Goal: Task Accomplishment & Management: Complete application form

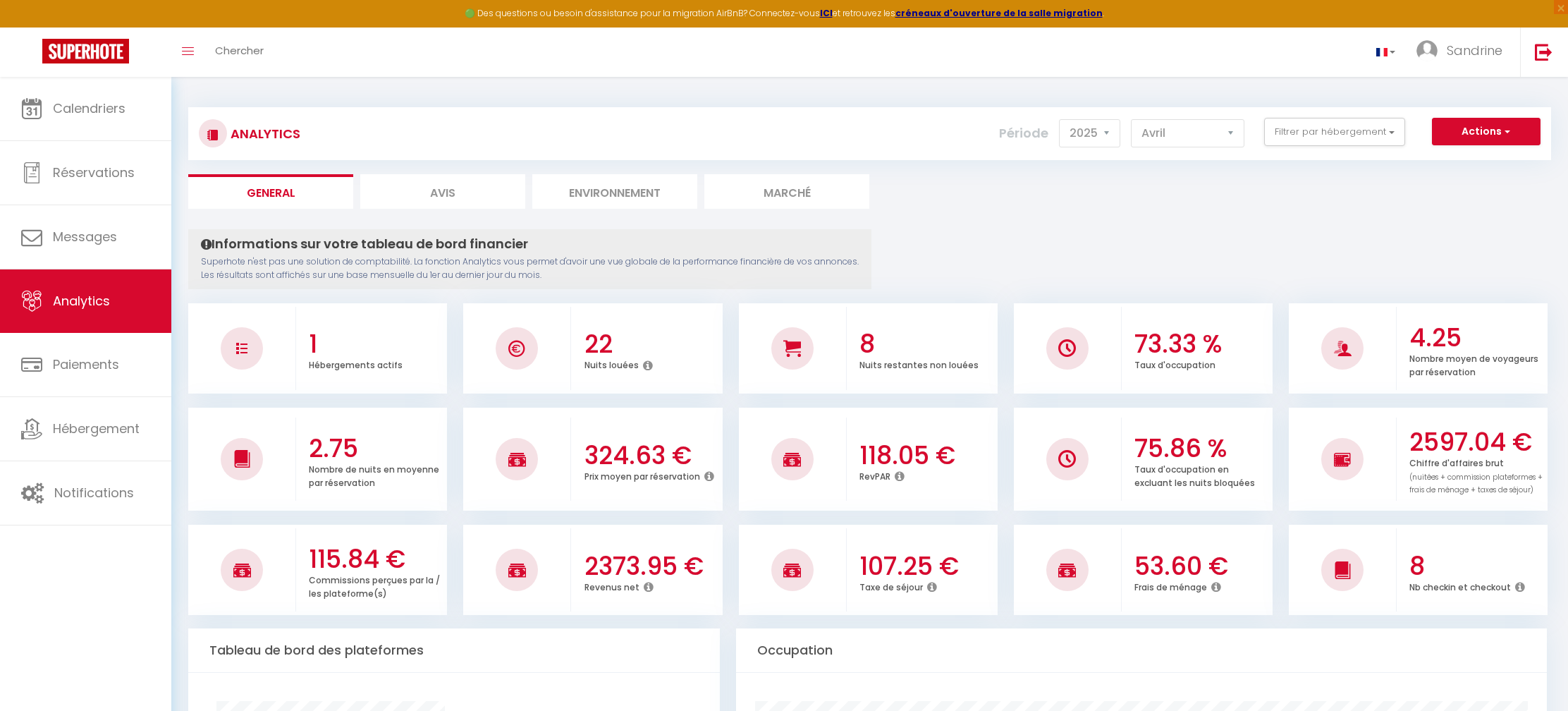
select select "2025"
select select "4"
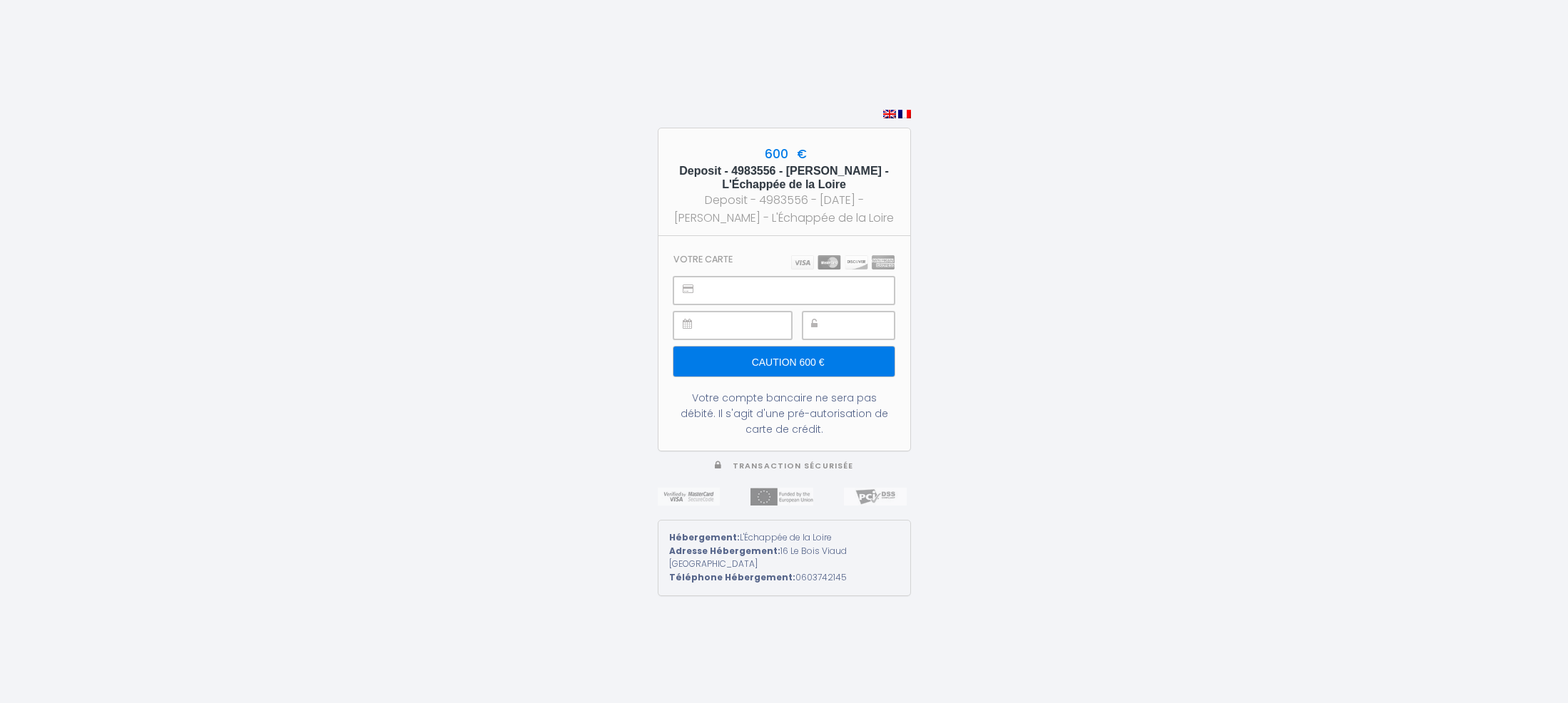
drag, startPoint x: 722, startPoint y: 175, endPoint x: 883, endPoint y: 169, distance: 161.1
click at [883, 169] on h5 "Deposit - 4983556 - [PERSON_NAME] - L'Échappée de la Loire" at bounding box center [784, 177] width 226 height 27
drag, startPoint x: 847, startPoint y: 190, endPoint x: 877, endPoint y: 194, distance: 30.3
click at [889, 191] on div "Deposit - 4983556 - [DATE] - [PERSON_NAME] - L'Échappée de la Loire" at bounding box center [784, 209] width 226 height 35
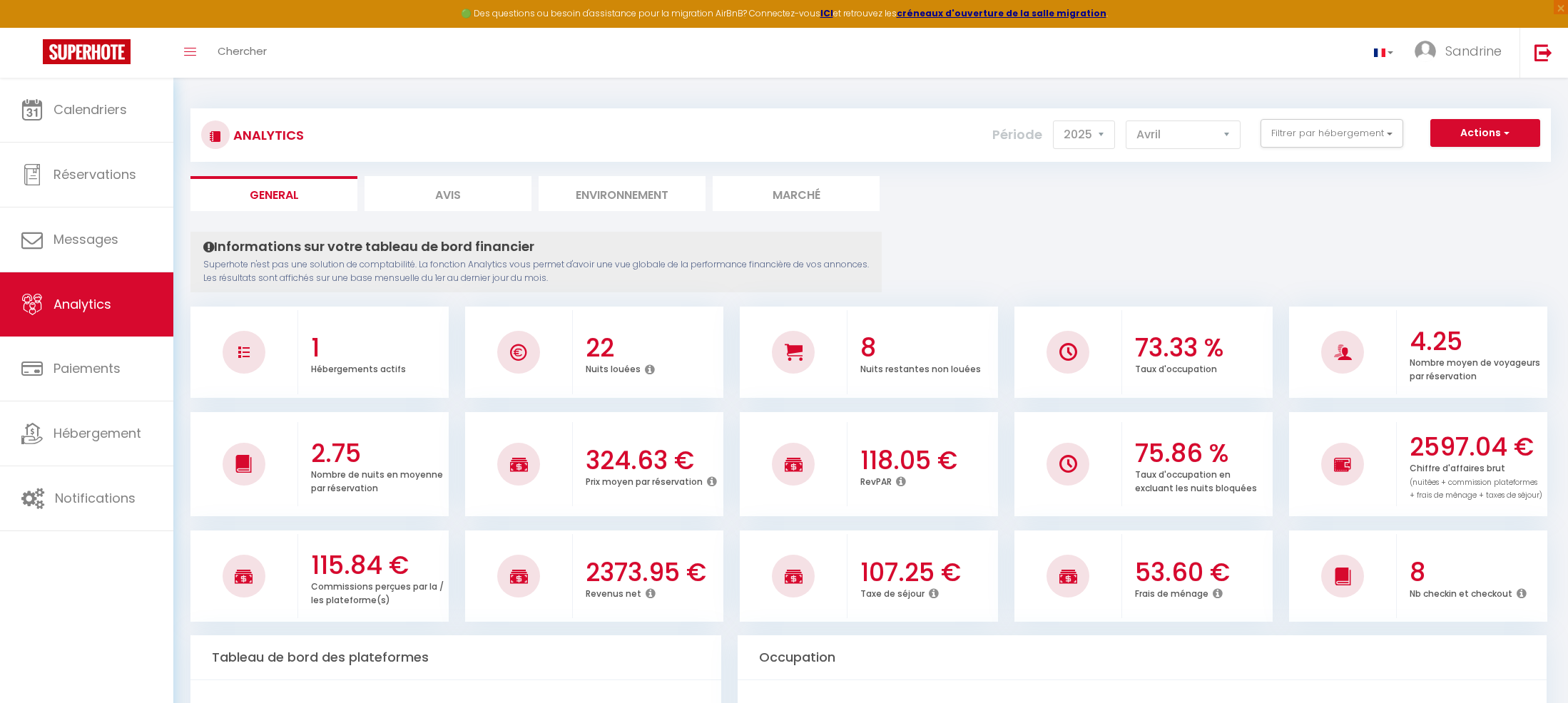
select select "2025"
select select "4"
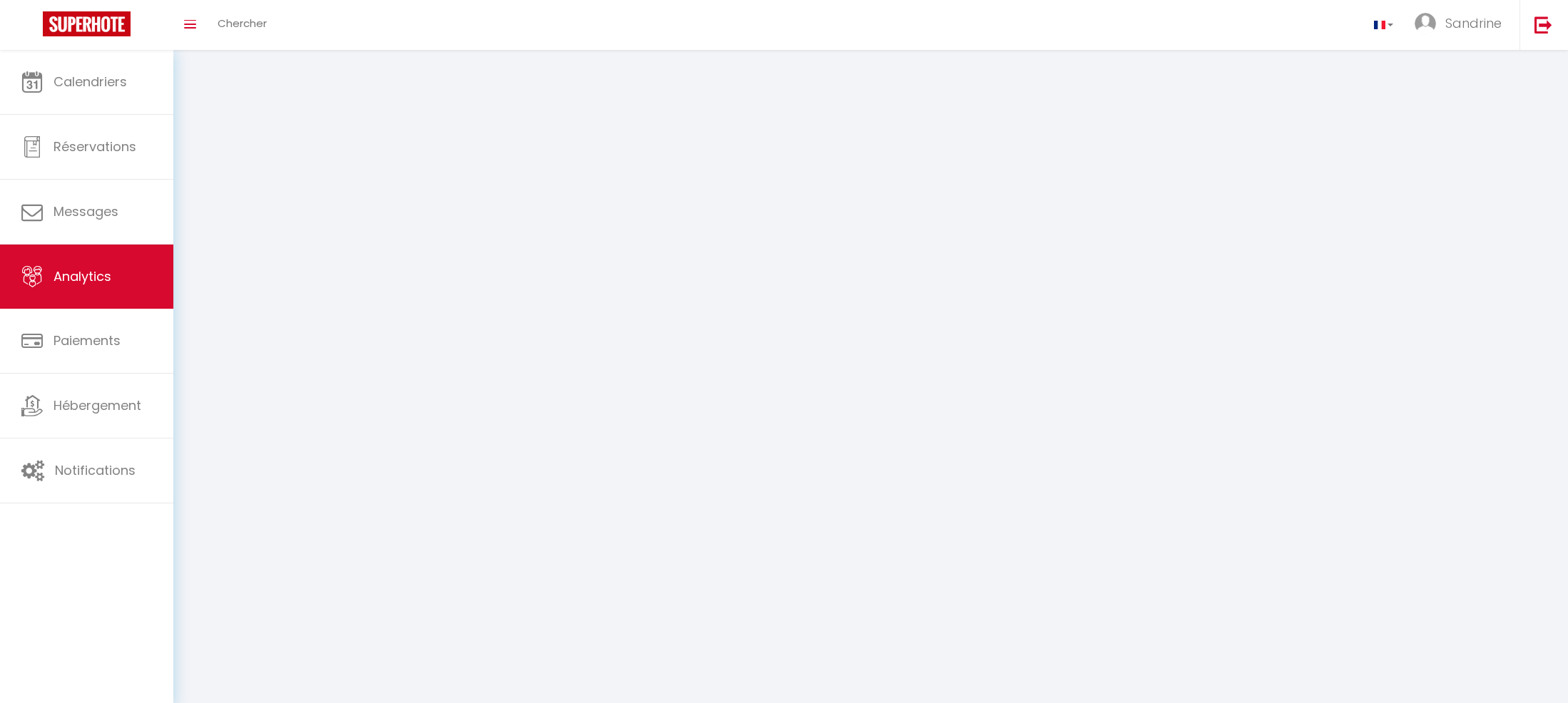
select select "2025"
select select "9"
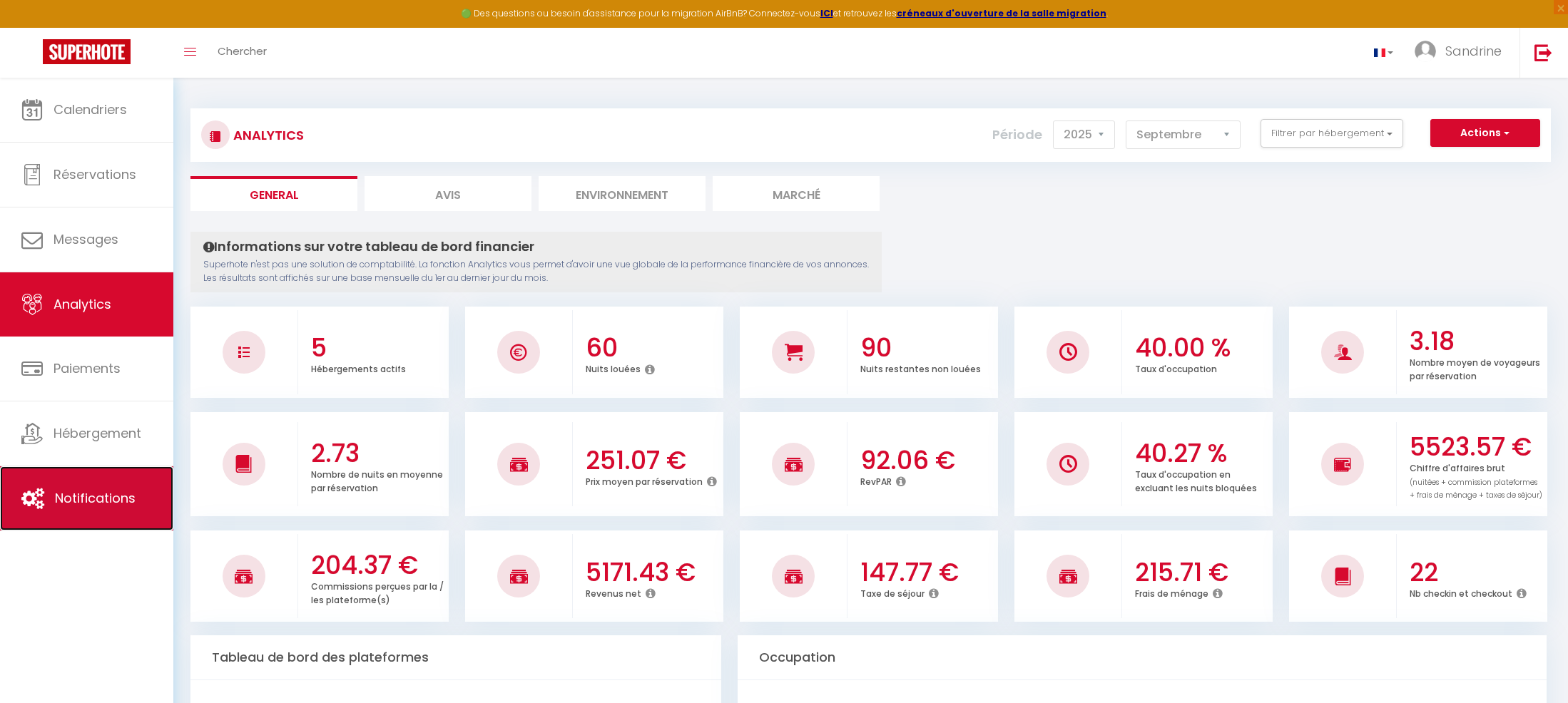
click at [112, 478] on link "Notifications" at bounding box center [86, 498] width 173 height 64
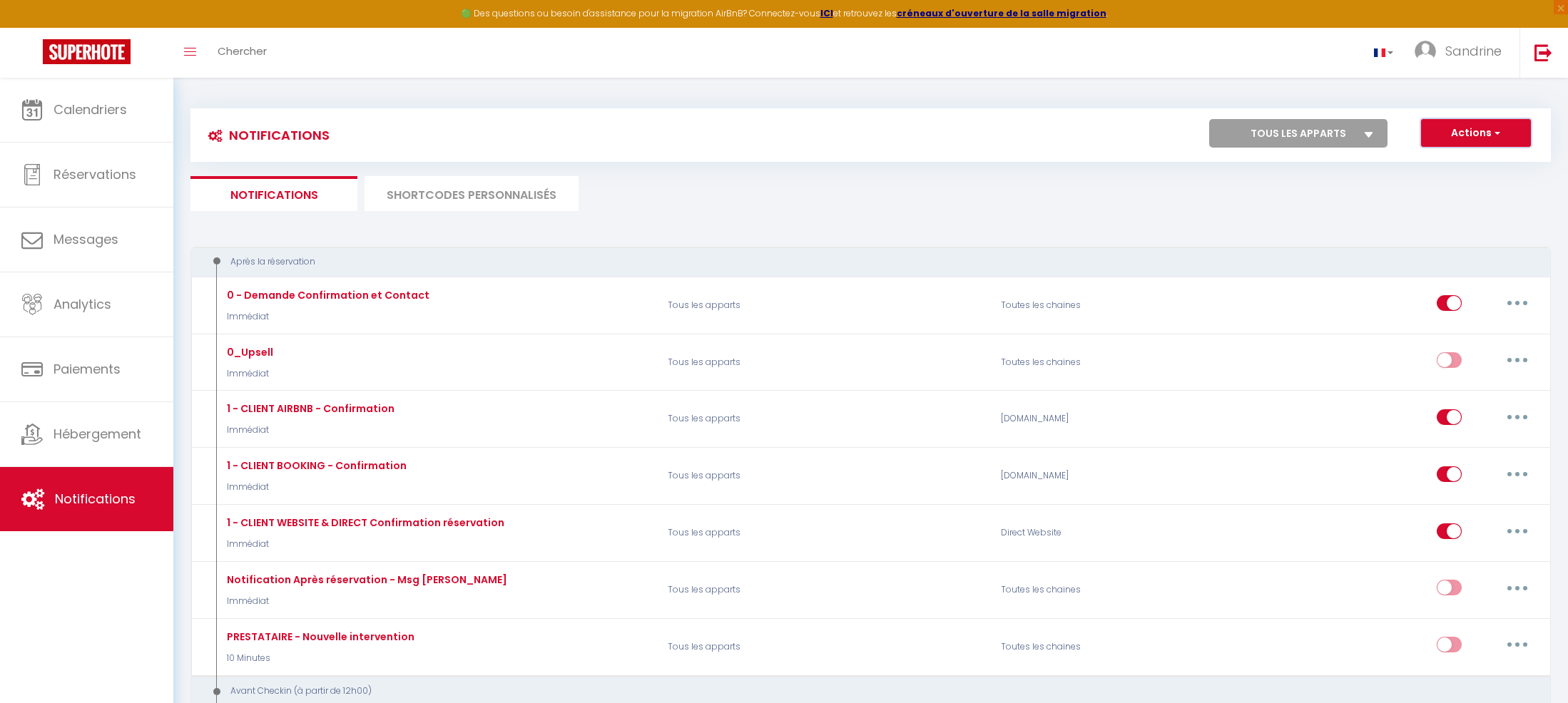
click at [1470, 128] on button "Actions" at bounding box center [1476, 133] width 110 height 29
click at [1459, 159] on link "Nouvelle Notification" at bounding box center [1456, 163] width 149 height 18
select select "Immédiat"
checkbox input "true"
select select
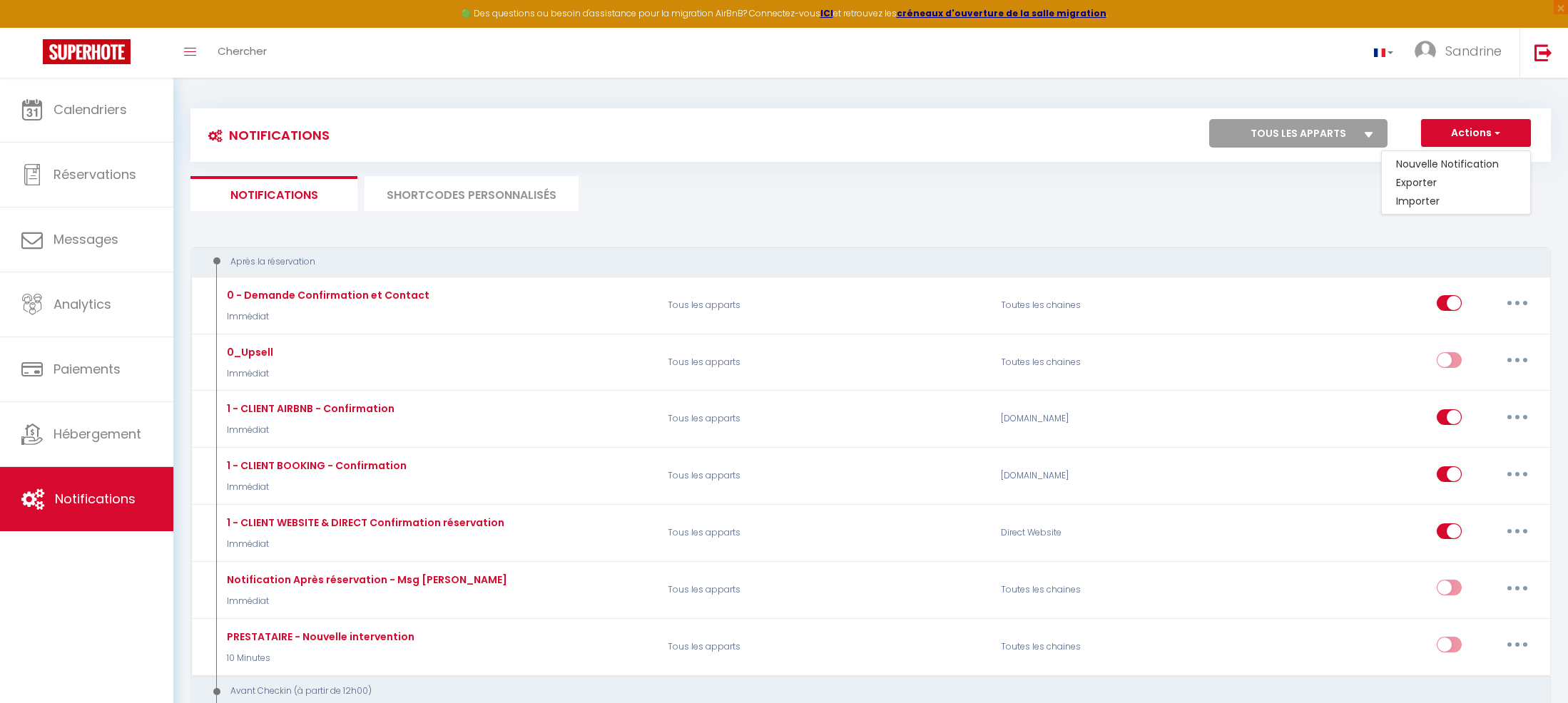
checkbox input "false"
radio input "true"
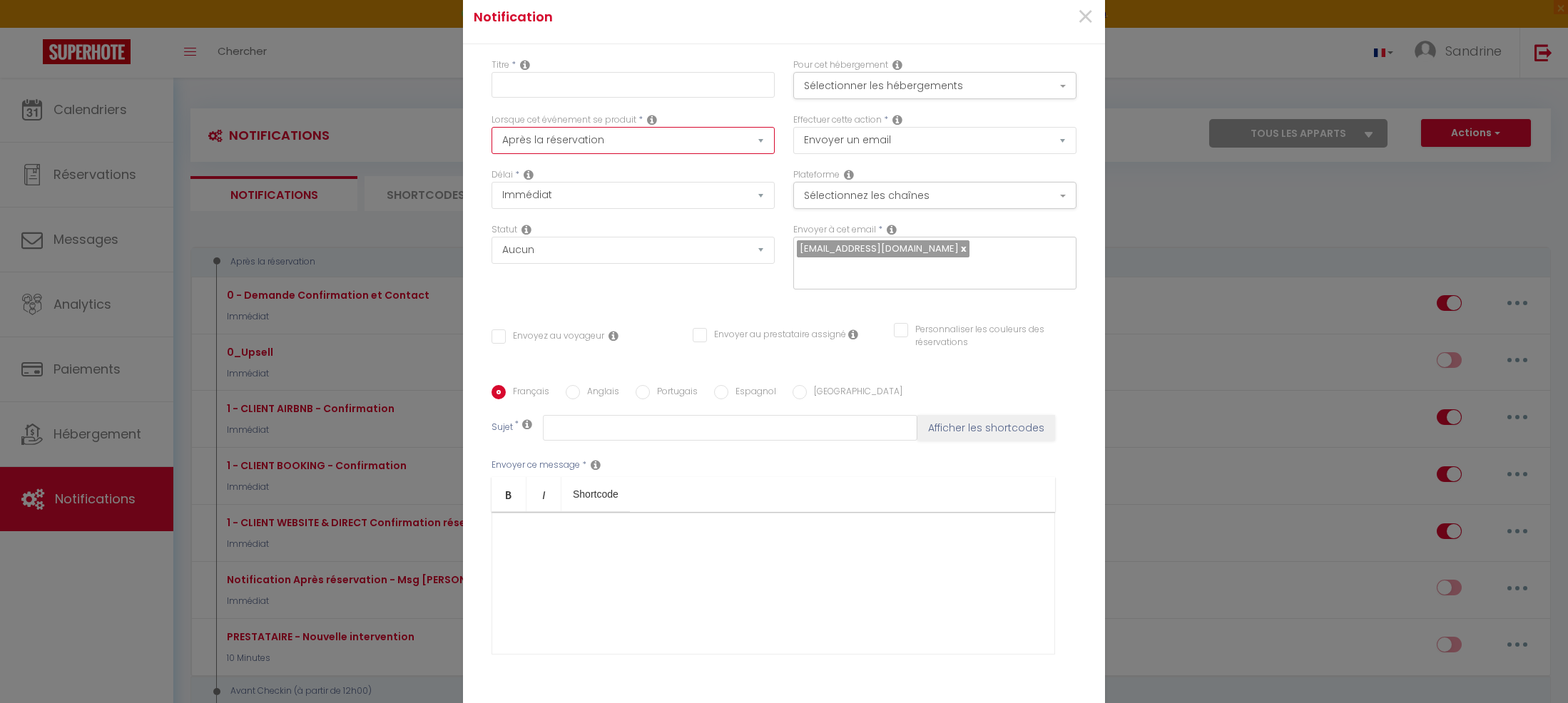
click at [581, 135] on select "Après la réservation Avant Checkin (à partir de 12h00) Après Checkin (à partir …" at bounding box center [633, 140] width 283 height 27
select select "2"
click at [492, 127] on select "Après la réservation Avant Checkin (à partir de 12h00) Après Checkin (à partir …" at bounding box center [633, 140] width 283 height 27
checkbox input "false"
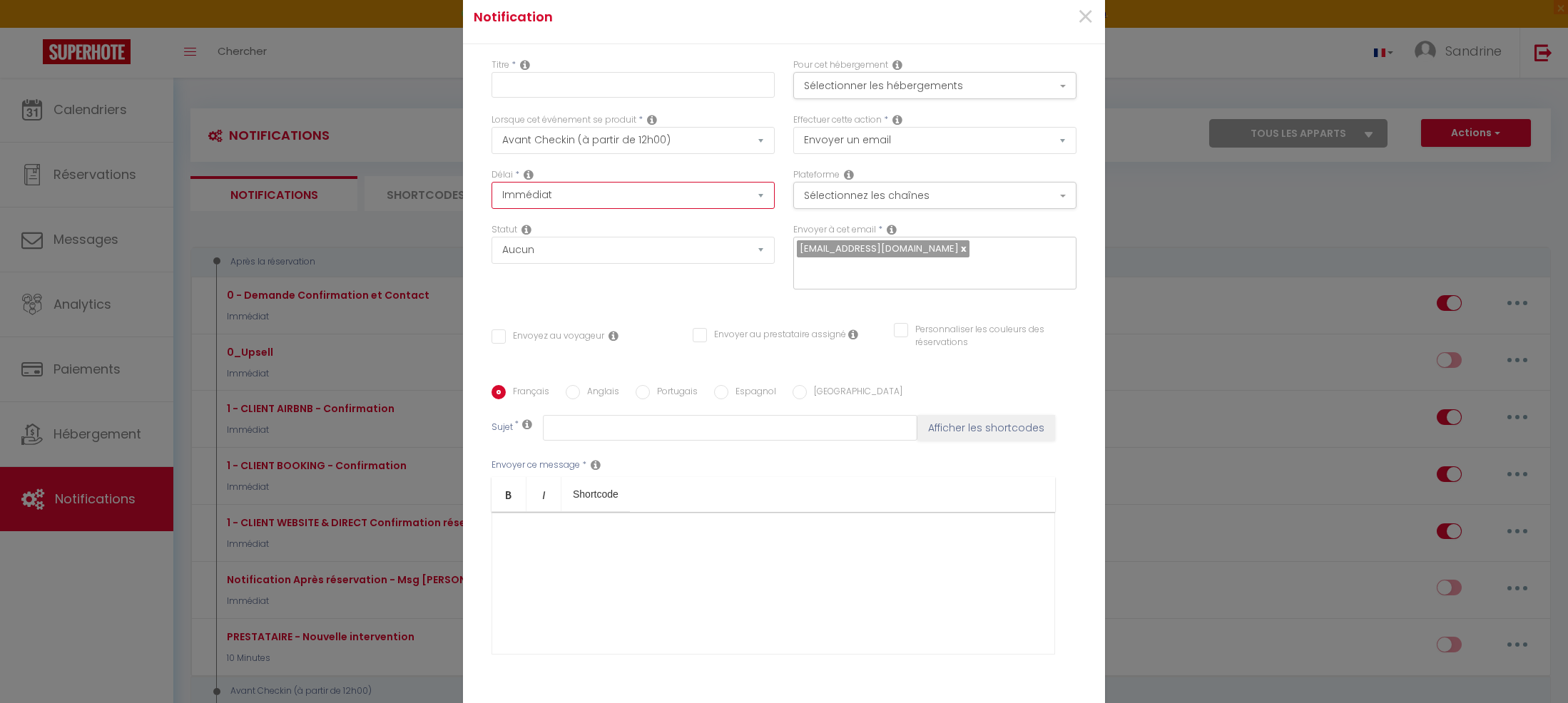
click at [549, 192] on select "Immédiat - 10 Minutes - 1 Heure - 2 Heures - 3 Heures - 4 Heures - 5 Heures - 6…" at bounding box center [633, 195] width 283 height 27
select select "1 Heure"
click at [492, 182] on select "Immédiat - 10 Minutes - 1 Heure - 2 Heures - 3 Heures - 4 Heures - 5 Heures - 6…" at bounding box center [633, 195] width 283 height 27
checkbox input "false"
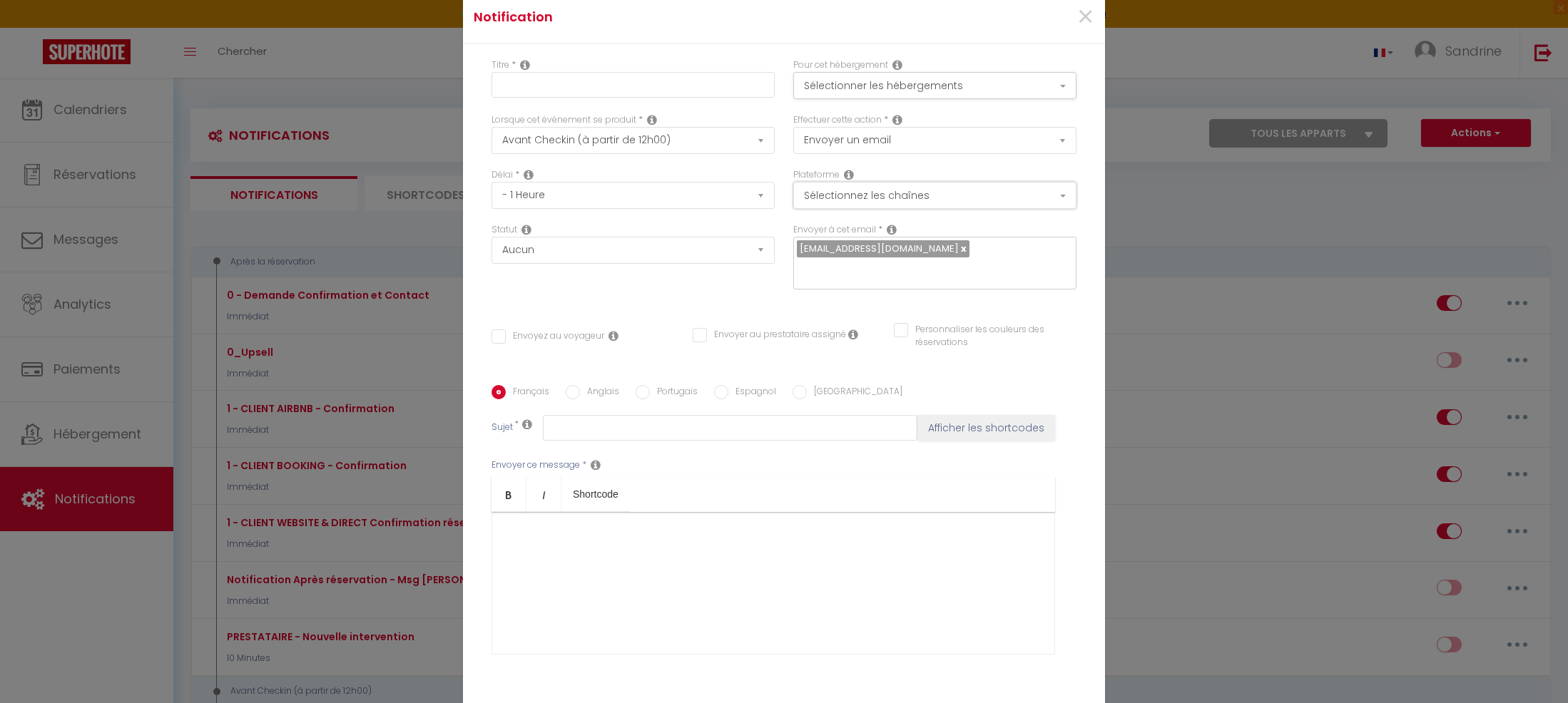
click at [891, 193] on button "Sélectionnez les chaînes" at bounding box center [934, 195] width 283 height 27
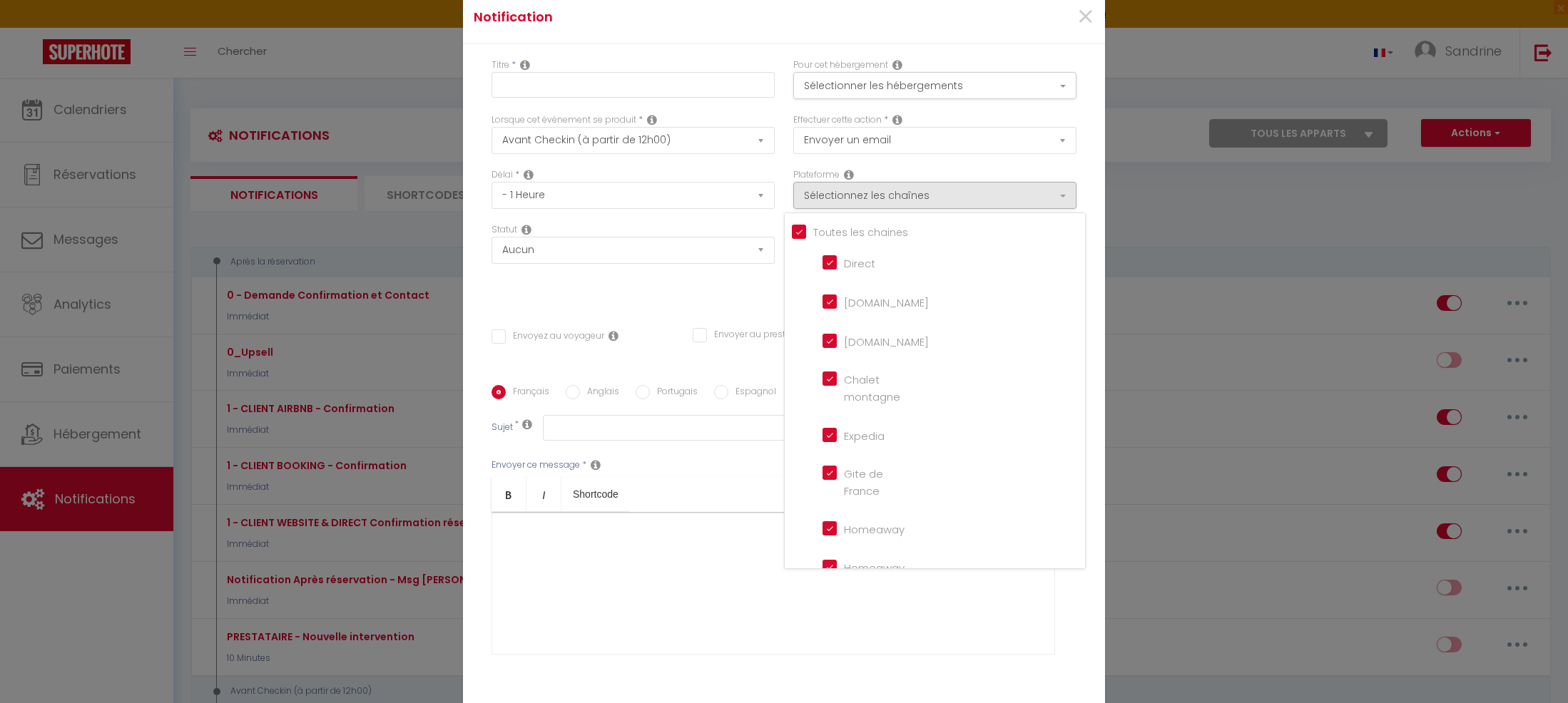
click at [799, 229] on input "Tous les apparts" at bounding box center [938, 231] width 293 height 14
checkbox input "false"
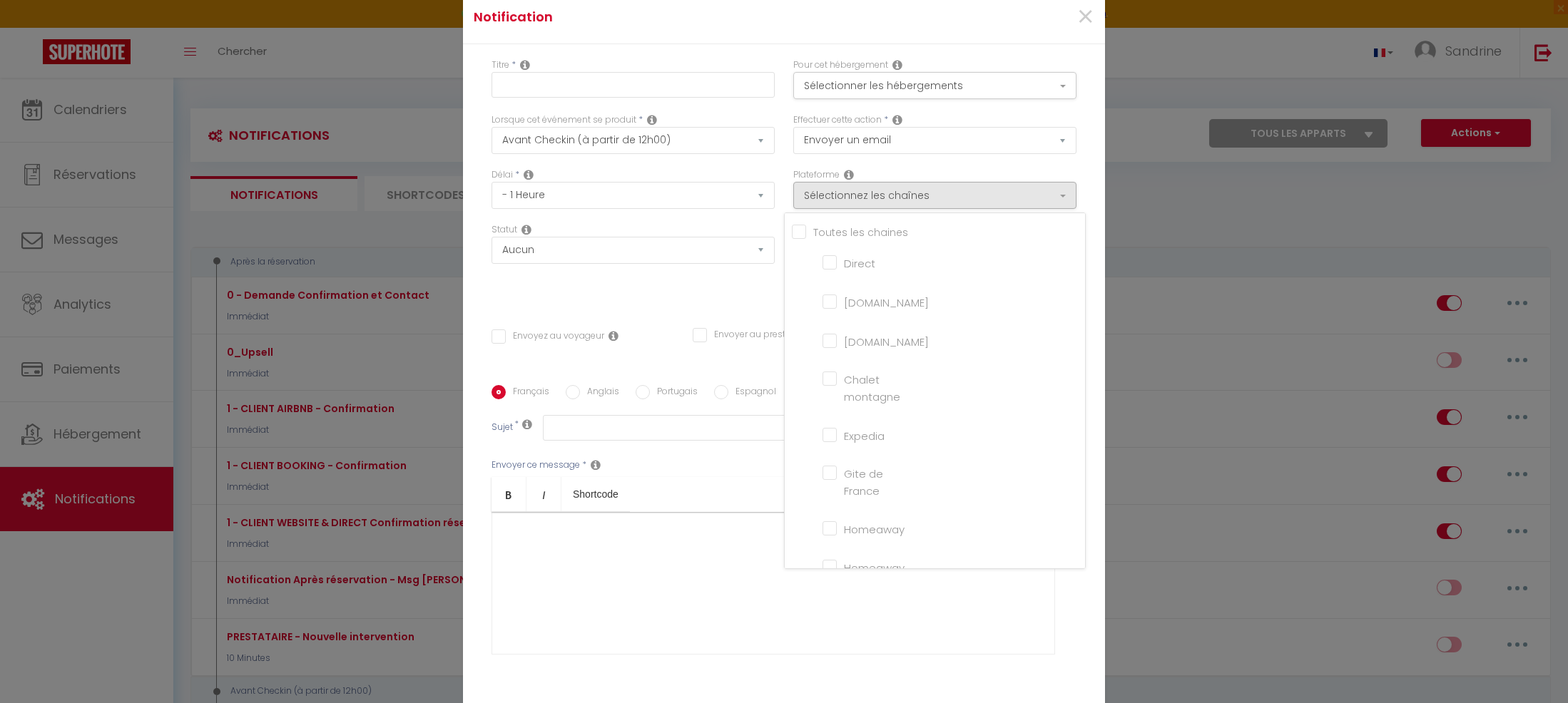
checkbox montagne "false"
checkbox input "false"
checkbox France "false"
checkbox input "false"
checkbox iCal "false"
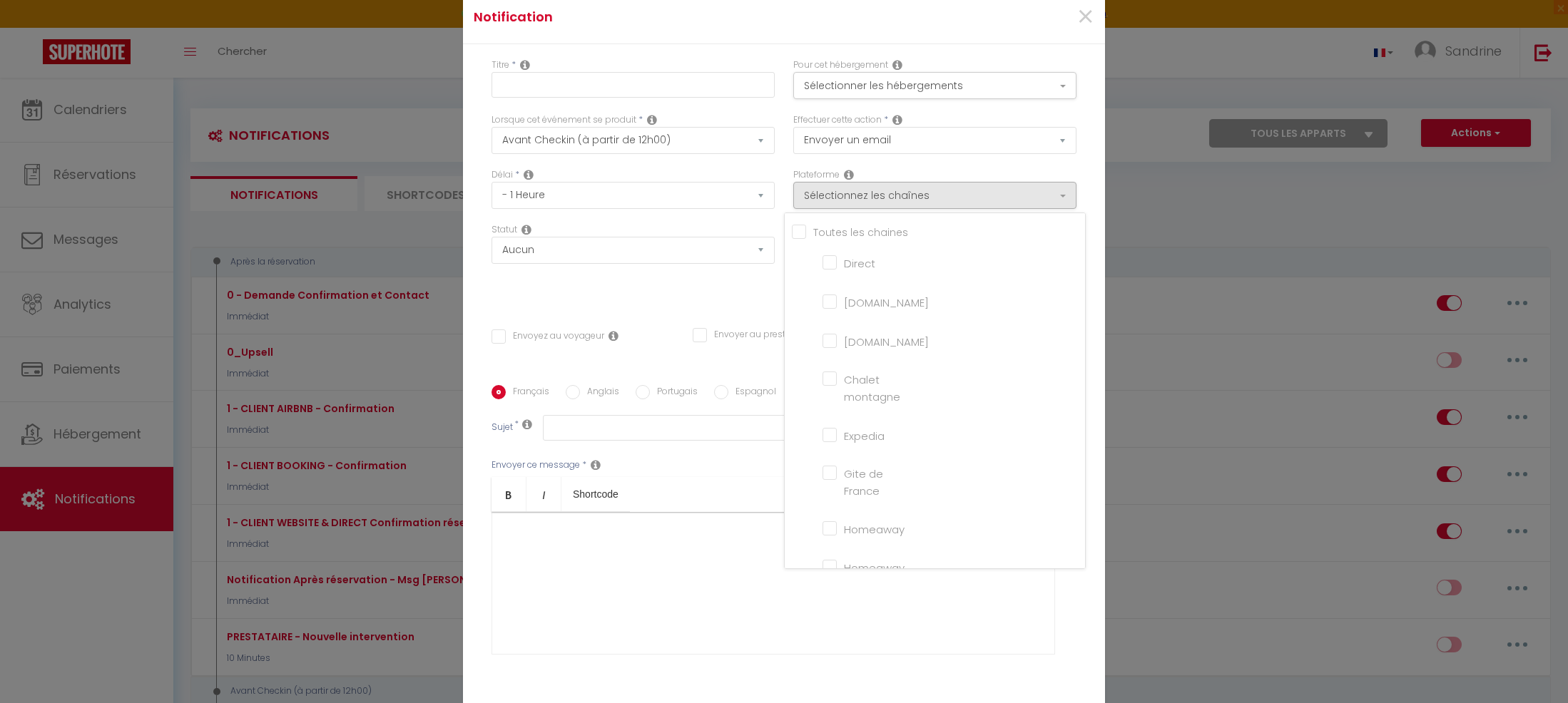
checkbox input "false"
checkbox tourisme "false"
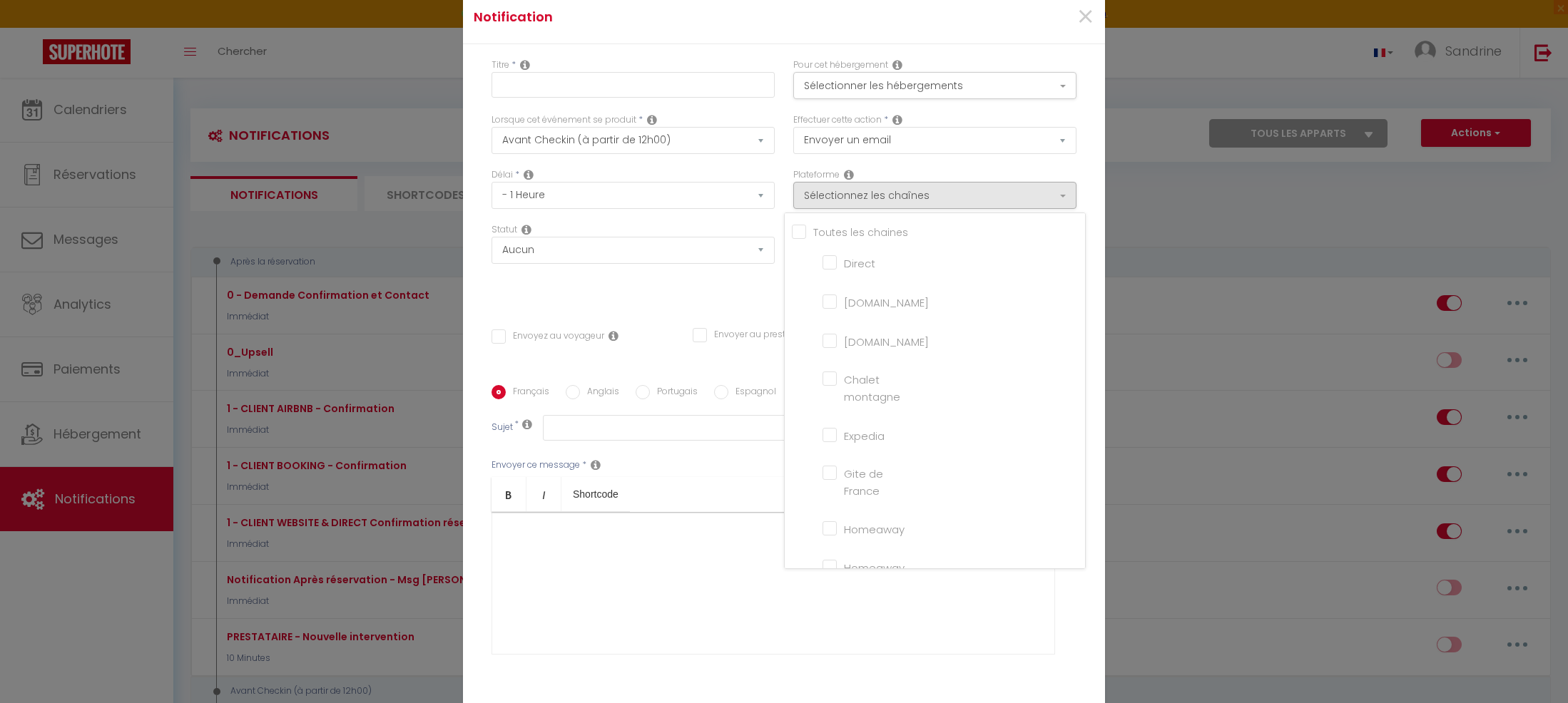
checkbox input "false"
click at [832, 339] on input "[DOMAIN_NAME]" at bounding box center [863, 340] width 81 height 14
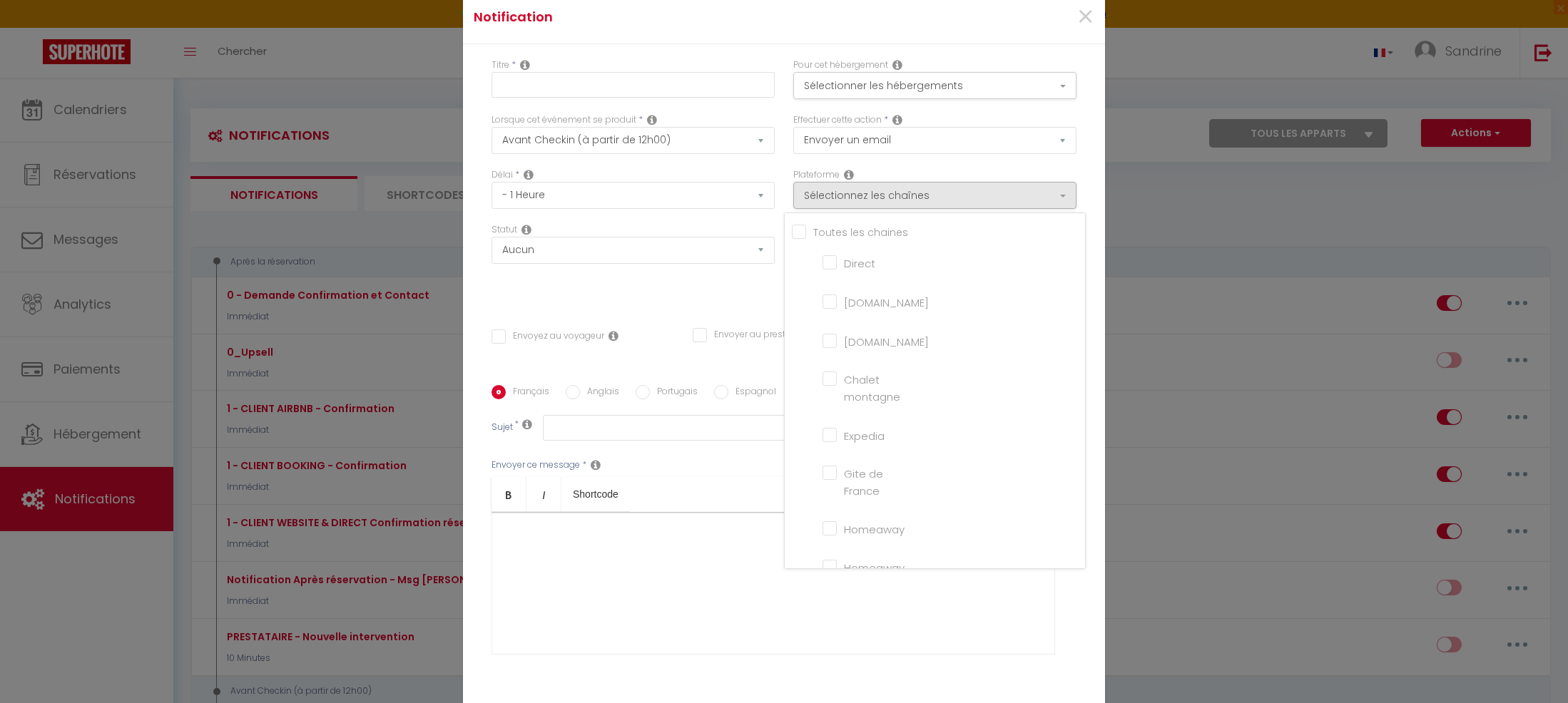
checkbox input "true"
checkbox input "false"
click at [832, 257] on input "Direct" at bounding box center [863, 261] width 81 height 14
checkbox input "true"
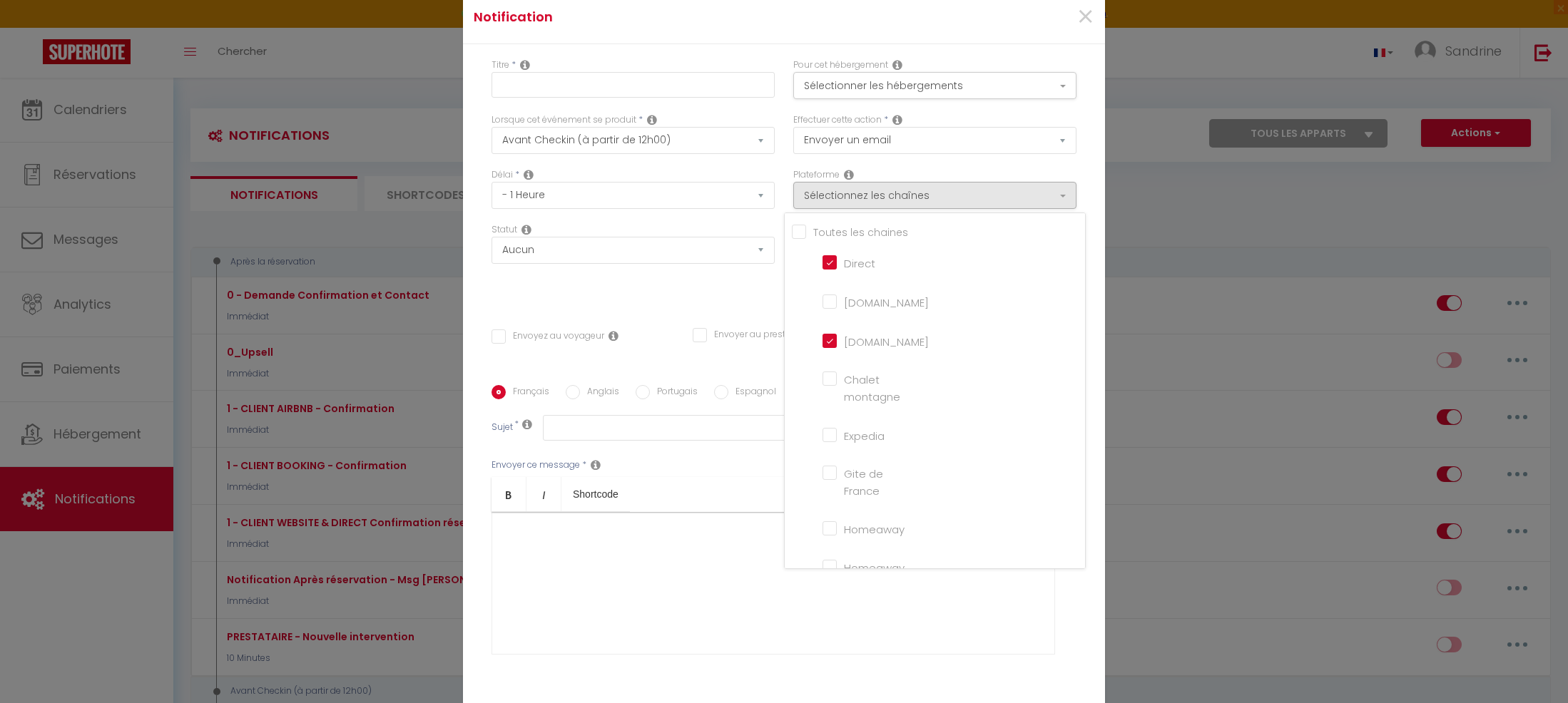
checkbox input "false"
click at [605, 247] on select "Aucun Si la réservation est payée Si réservation non payée Si la caution a été …" at bounding box center [633, 250] width 283 height 27
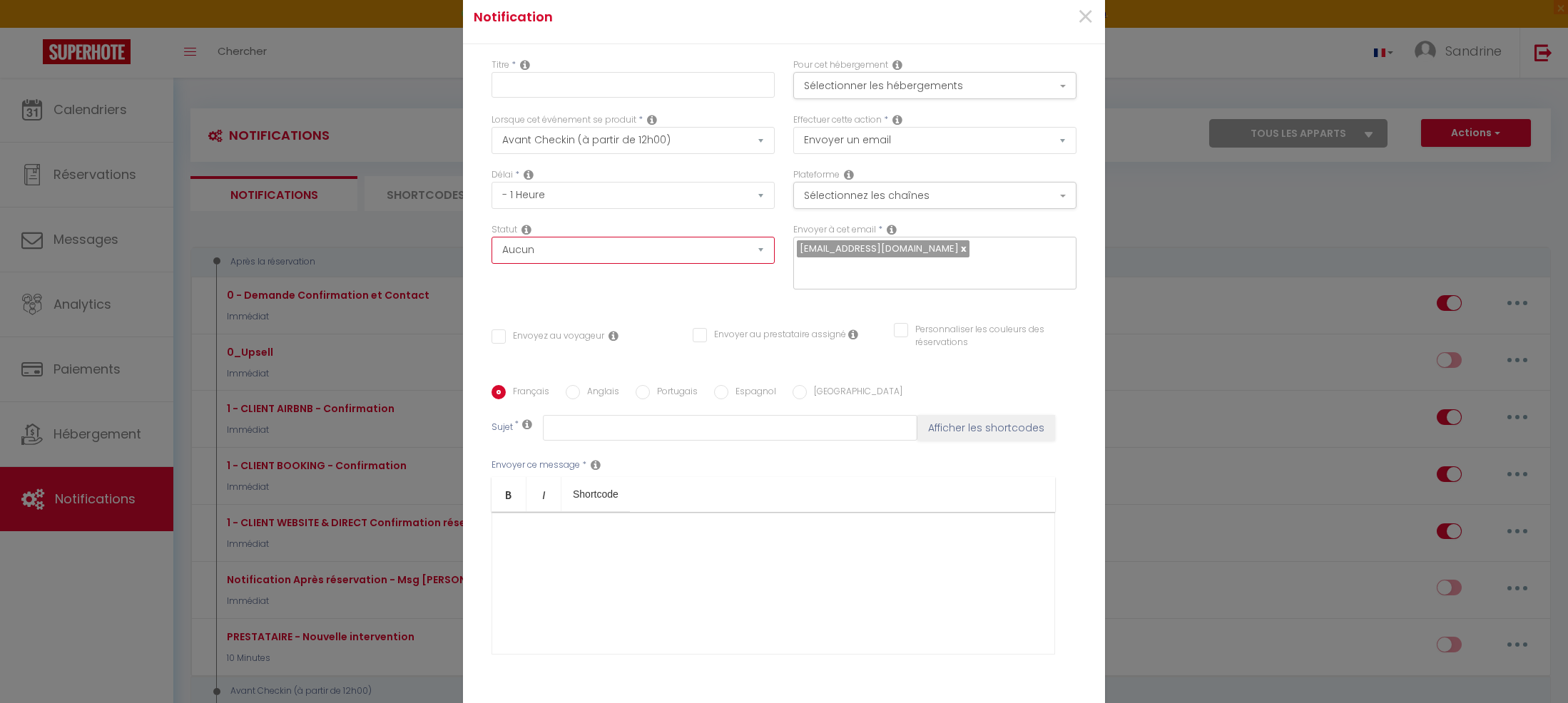
select select "if_deposit_is_paid"
click at [492, 237] on select "Aucun Si la réservation est payée Si réservation non payée Si la caution a été …" at bounding box center [633, 250] width 283 height 27
drag, startPoint x: 642, startPoint y: 541, endPoint x: 632, endPoint y: 538, distance: 10.4
click at [640, 540] on div at bounding box center [773, 583] width 563 height 143
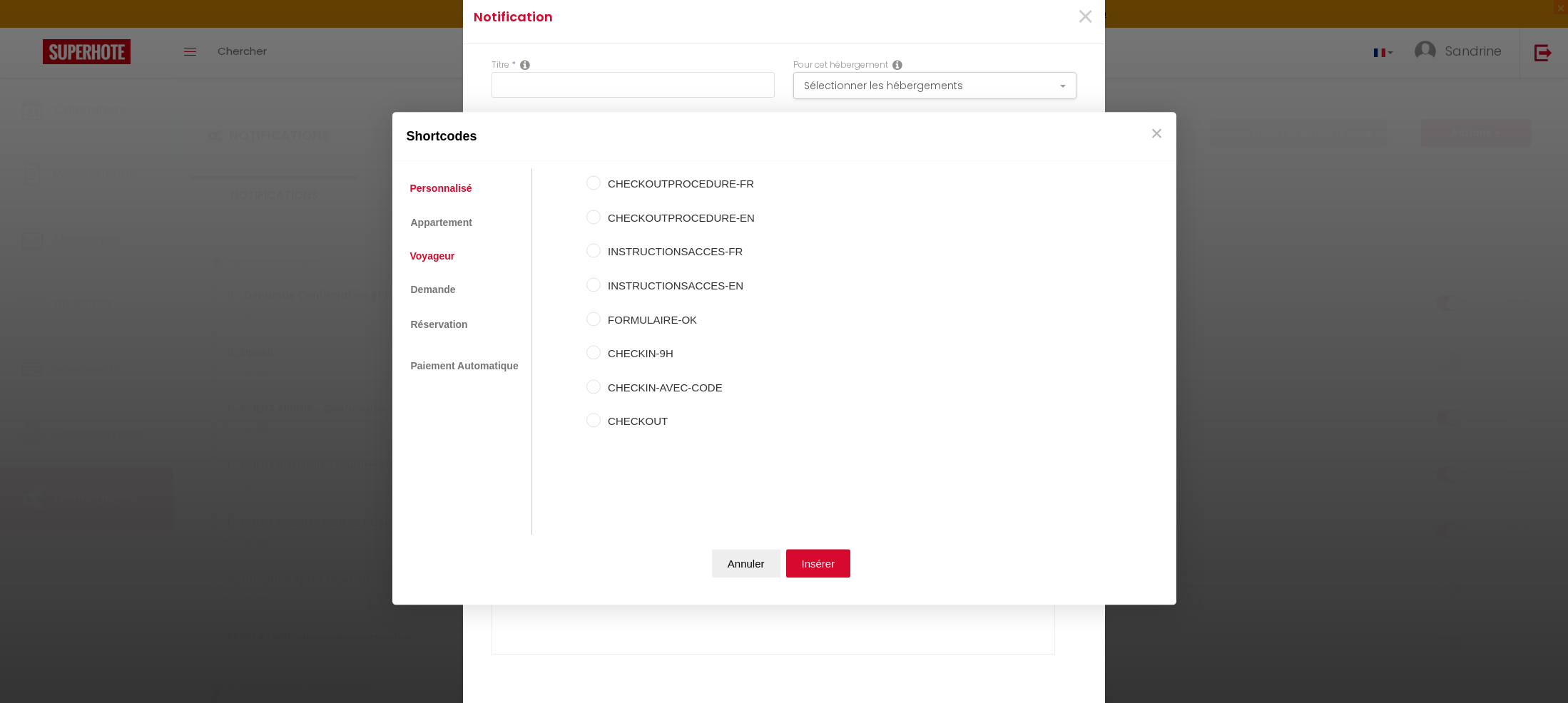
click at [441, 251] on link "Voyageur" at bounding box center [432, 256] width 59 height 26
click at [665, 226] on label "Prénom du voyageur" at bounding box center [671, 218] width 140 height 17
click at [600, 224] on input "Prénom du voyageur" at bounding box center [593, 217] width 14 height 14
radio input "true"
click at [830, 551] on div "Annuler Insérer" at bounding box center [784, 567] width 770 height 63
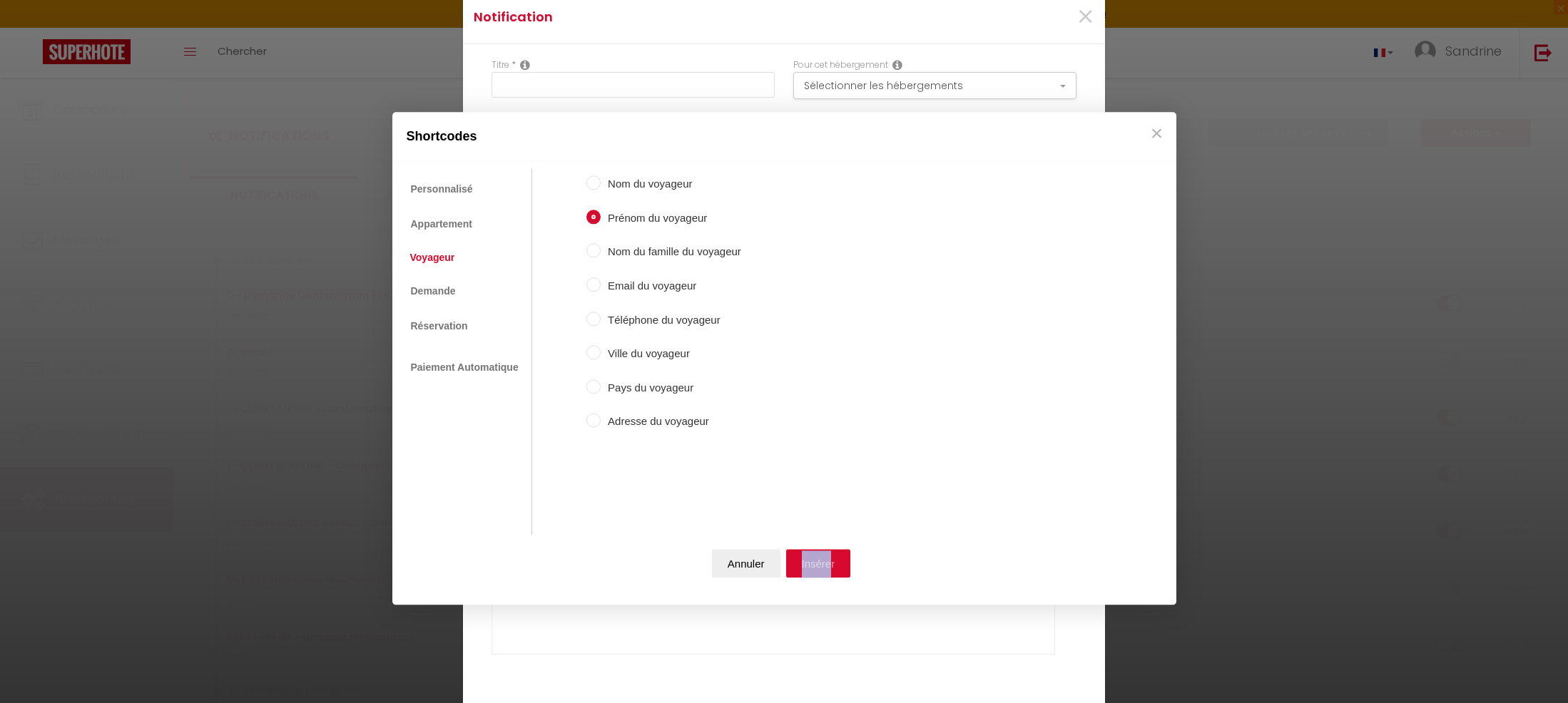
click at [829, 559] on button "Insérer" at bounding box center [818, 564] width 65 height 29
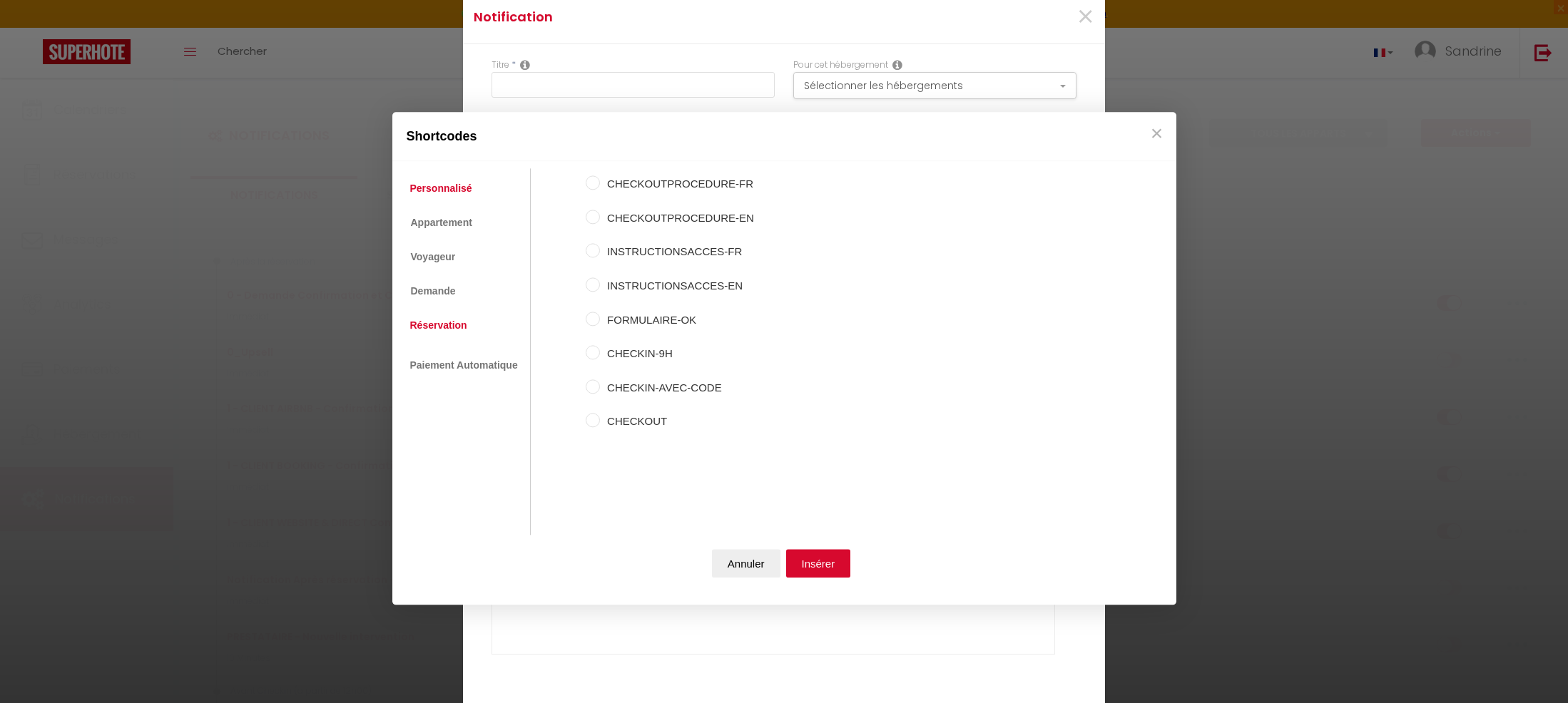
click at [458, 322] on link "Réservation" at bounding box center [438, 325] width 71 height 26
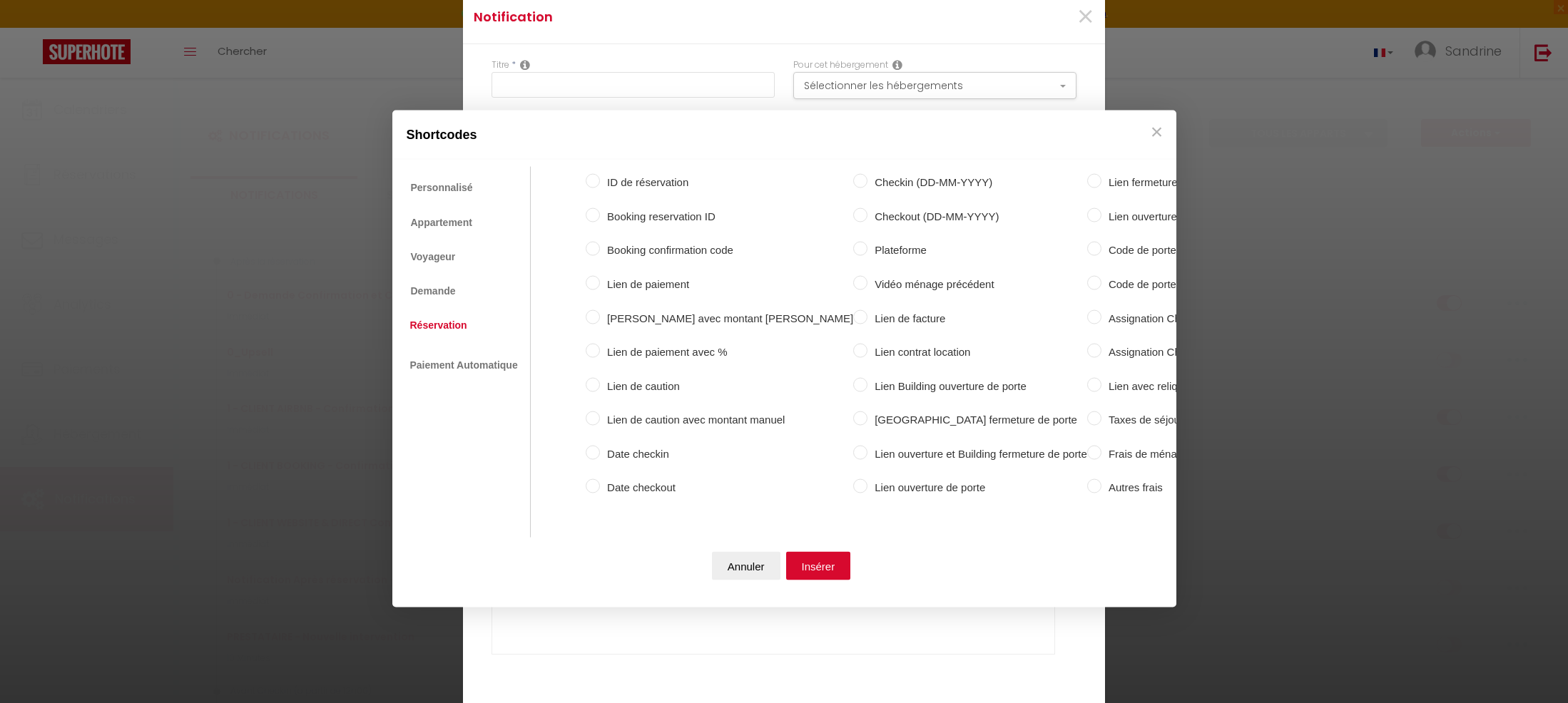
click at [1102, 248] on label "Code de porte (digicode)" at bounding box center [1203, 250] width 203 height 17
click at [1087, 248] on input "Code de porte (digicode)" at bounding box center [1093, 248] width 14 height 14
radio input "true"
click at [829, 574] on button "Insérer" at bounding box center [818, 566] width 65 height 29
